Goal: Navigation & Orientation: Go to known website

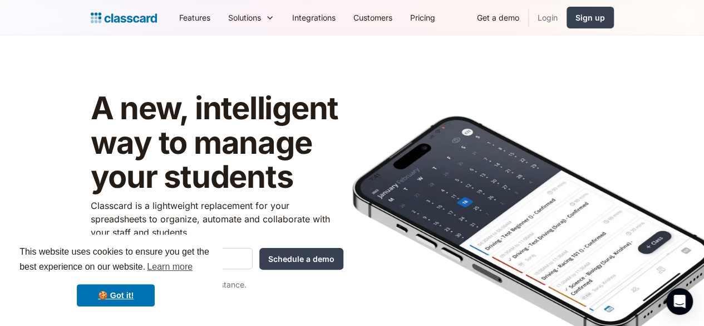
click at [567, 22] on link "Login" at bounding box center [548, 17] width 38 height 25
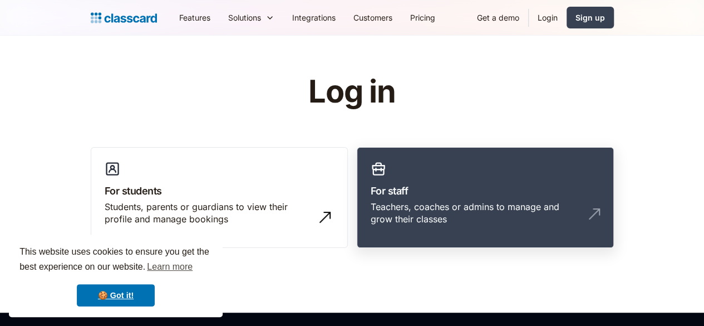
click at [512, 179] on link "For staff Teachers, coaches or admins to manage and grow their classes" at bounding box center [485, 197] width 257 height 101
